Goal: Transaction & Acquisition: Subscribe to service/newsletter

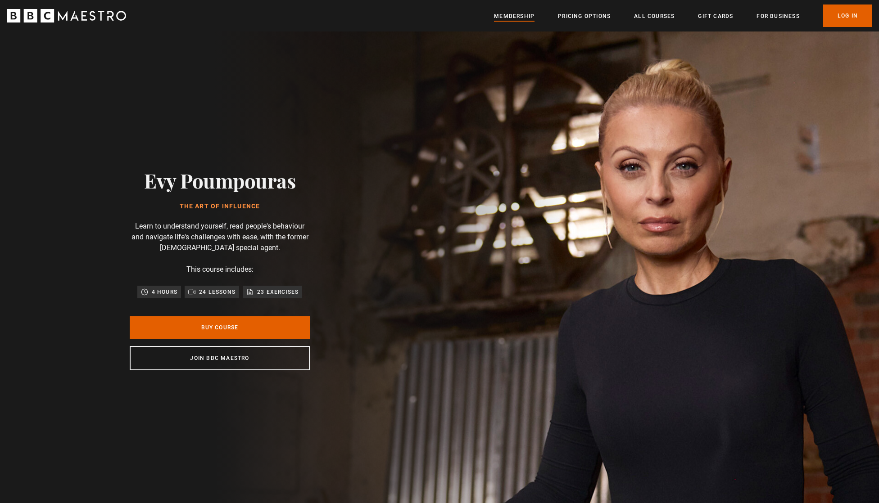
click at [520, 17] on link "Membership" at bounding box center [514, 16] width 41 height 9
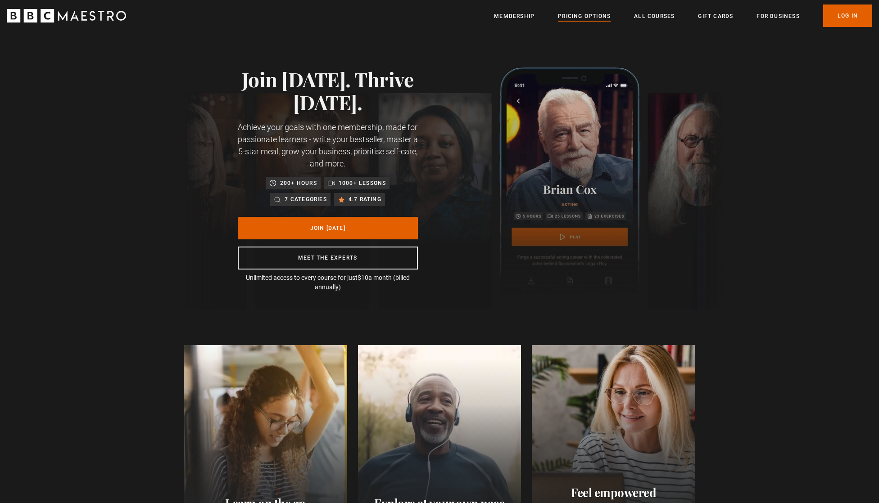
click at [574, 14] on link "Pricing Options" at bounding box center [584, 16] width 53 height 9
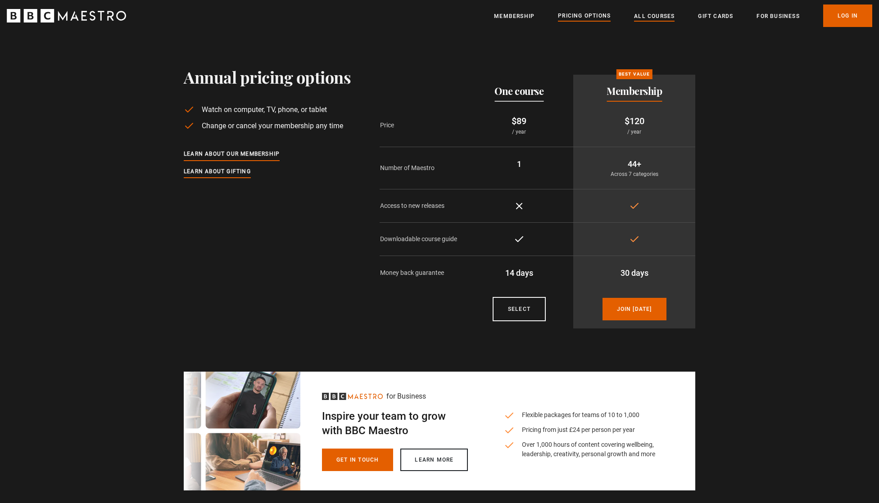
scroll to position [5, 0]
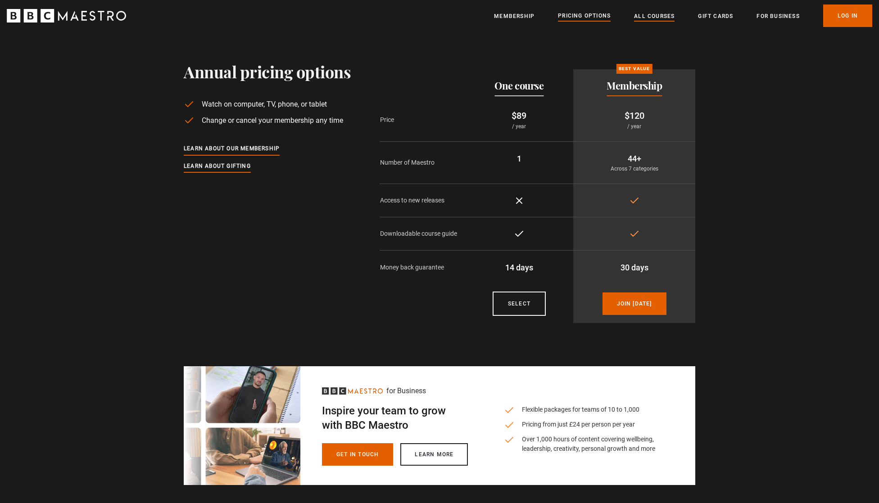
click at [642, 16] on link "All Courses" at bounding box center [654, 16] width 41 height 9
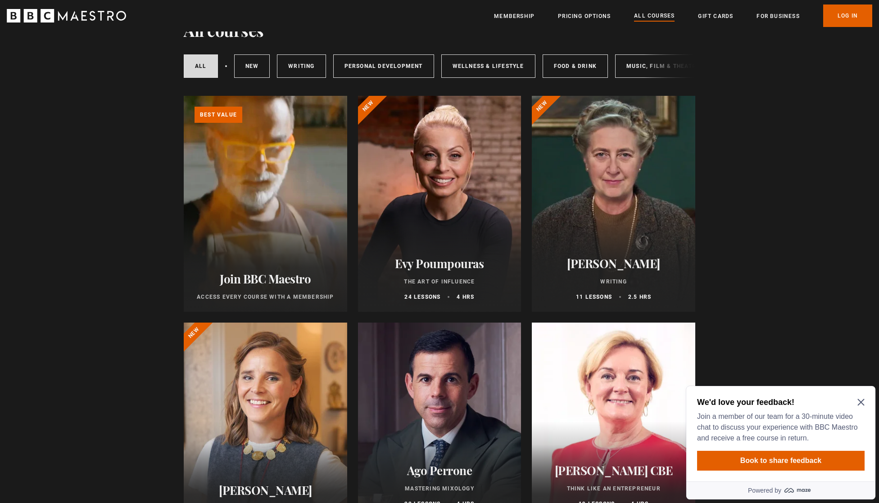
scroll to position [57, 0]
